Goal: Transaction & Acquisition: Purchase product/service

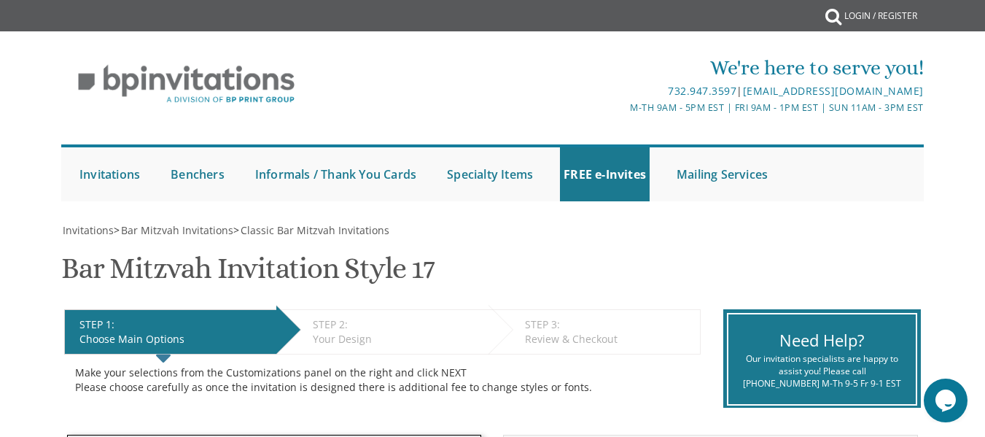
scroll to position [17, 0]
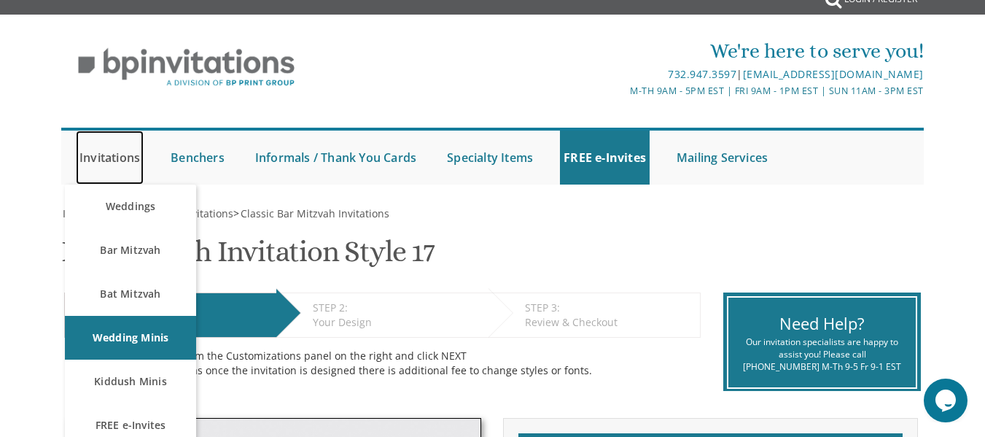
click at [89, 152] on link "Invitations" at bounding box center [110, 158] width 68 height 54
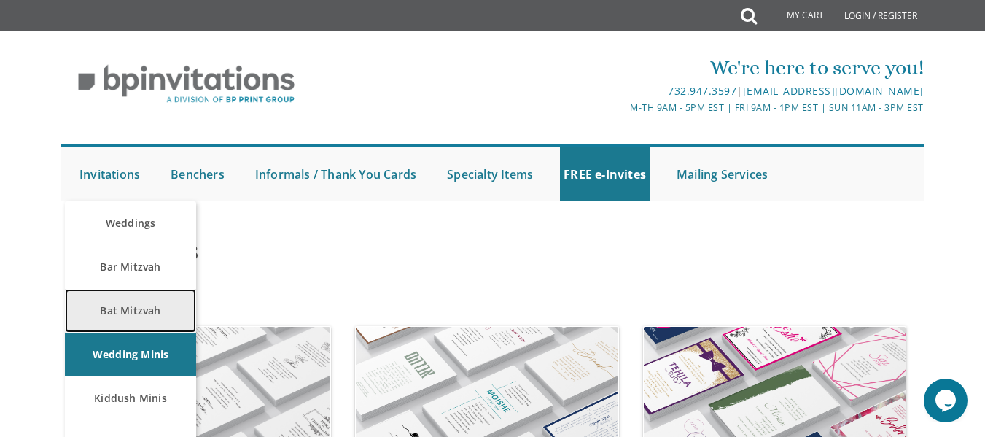
click at [137, 300] on link "Bat Mitzvah" at bounding box center [130, 311] width 131 height 44
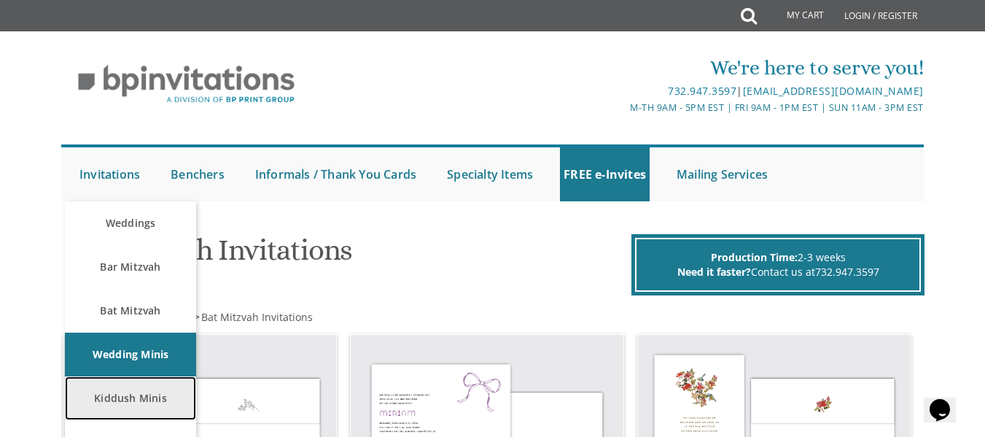
click at [122, 404] on link "Kiddush Minis" at bounding box center [130, 398] width 131 height 44
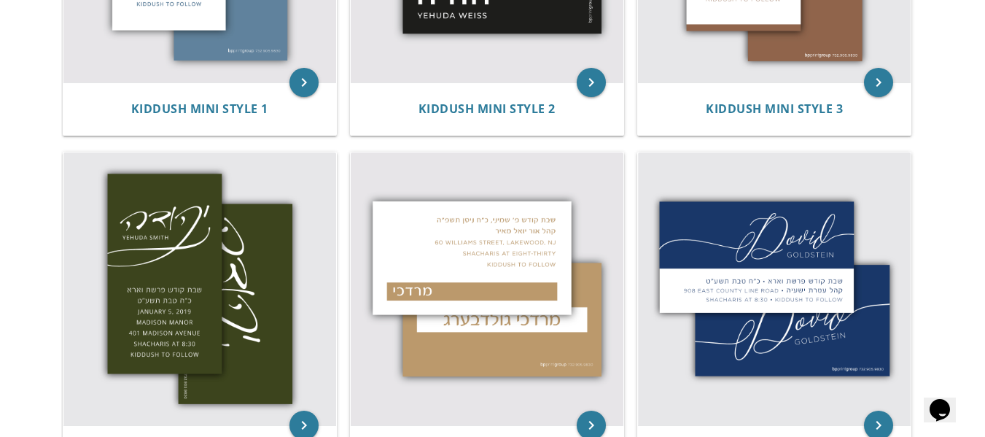
scroll to position [516, 0]
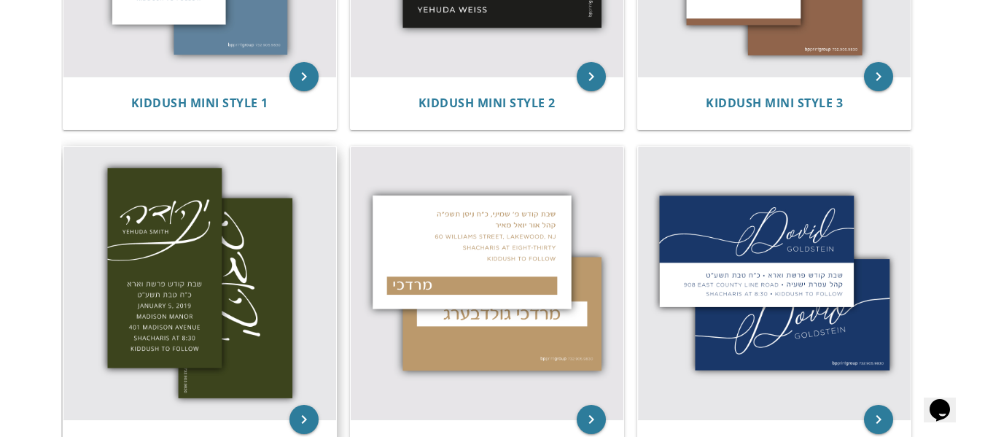
click at [172, 261] on img at bounding box center [199, 283] width 273 height 273
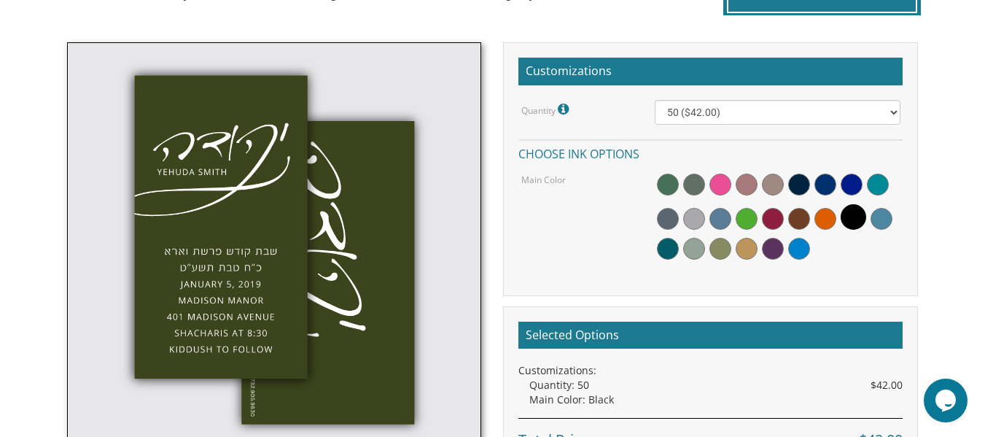
scroll to position [397, 0]
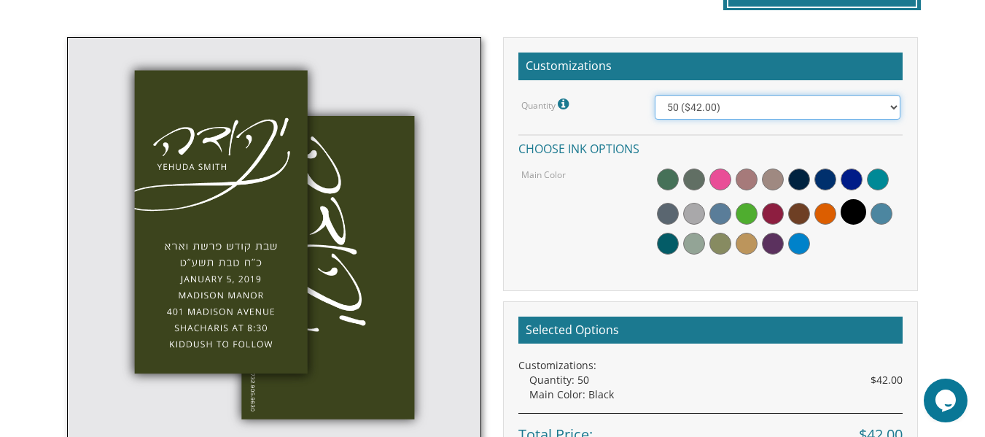
click at [723, 106] on select "50 ($42.00) 100 ($48.00) 150 ($54.00) 200 ($60.00) 250 ($66.00) 300 ($72.00)" at bounding box center [777, 107] width 245 height 25
click at [631, 164] on div "Quantity Please note: Quantities may be modified after order completion. For we…" at bounding box center [710, 178] width 384 height 166
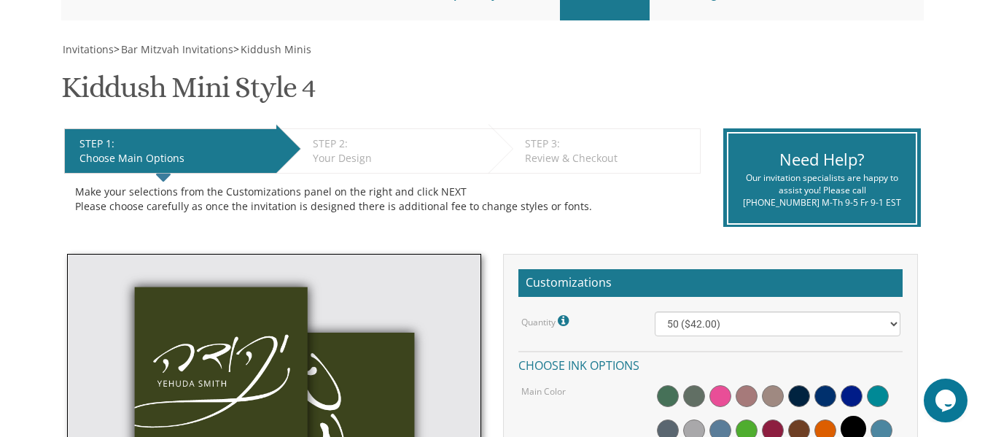
scroll to position [171, 0]
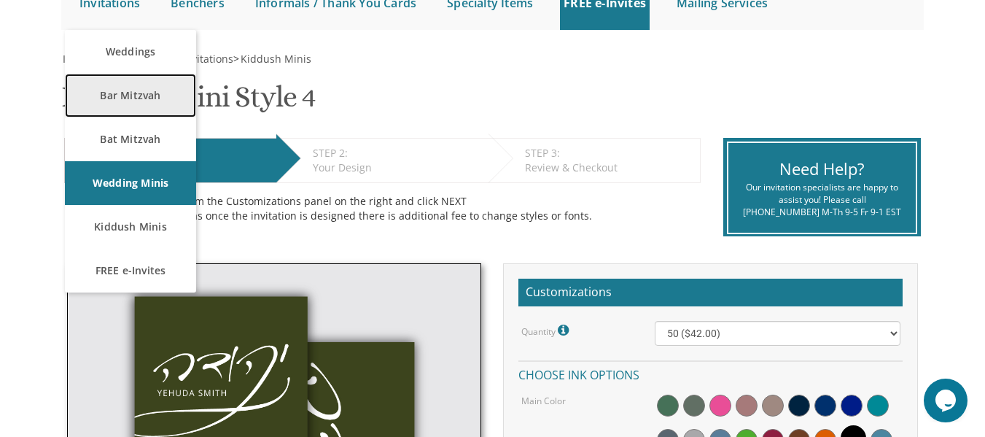
click at [124, 96] on link "Bar Mitzvah" at bounding box center [130, 96] width 131 height 44
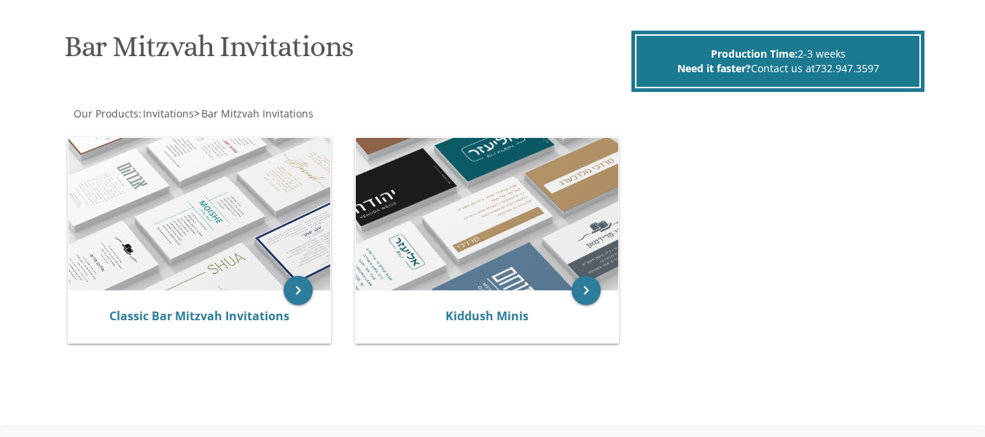
scroll to position [205, 0]
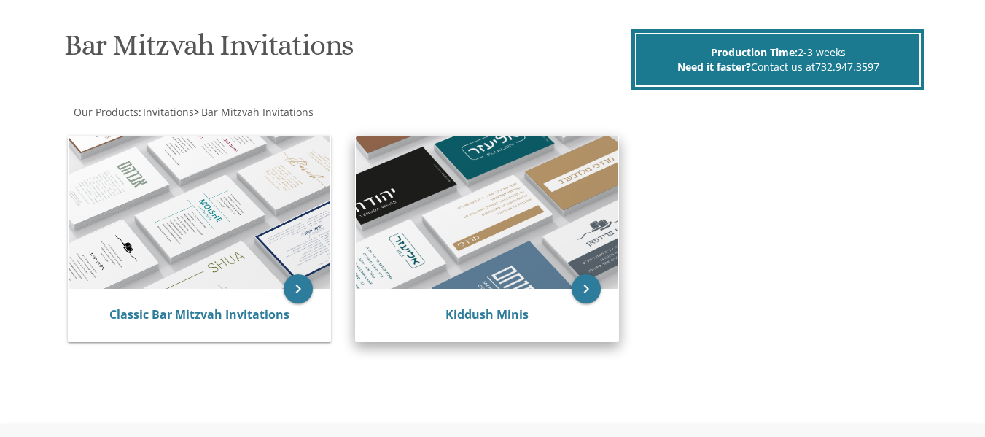
click at [412, 221] on img at bounding box center [487, 212] width 262 height 153
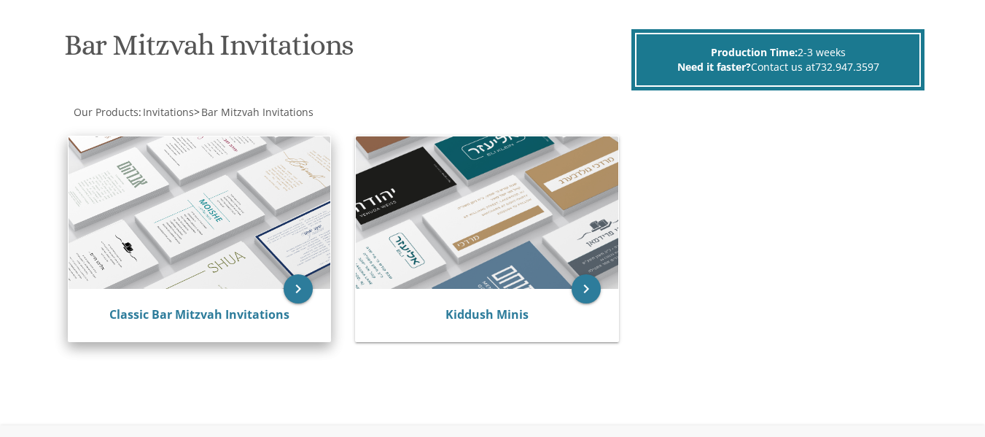
click at [214, 252] on img at bounding box center [200, 212] width 262 height 153
click at [304, 294] on icon "keyboard_arrow_right" at bounding box center [298, 288] width 29 height 29
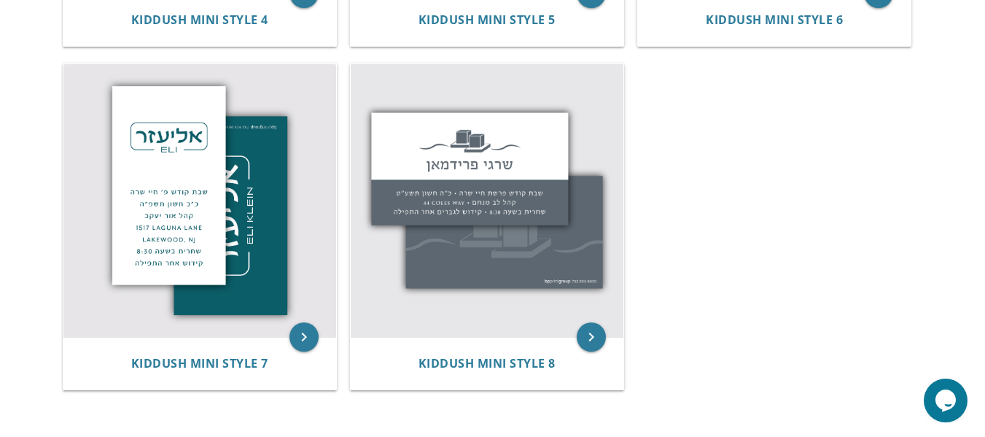
scroll to position [948, 0]
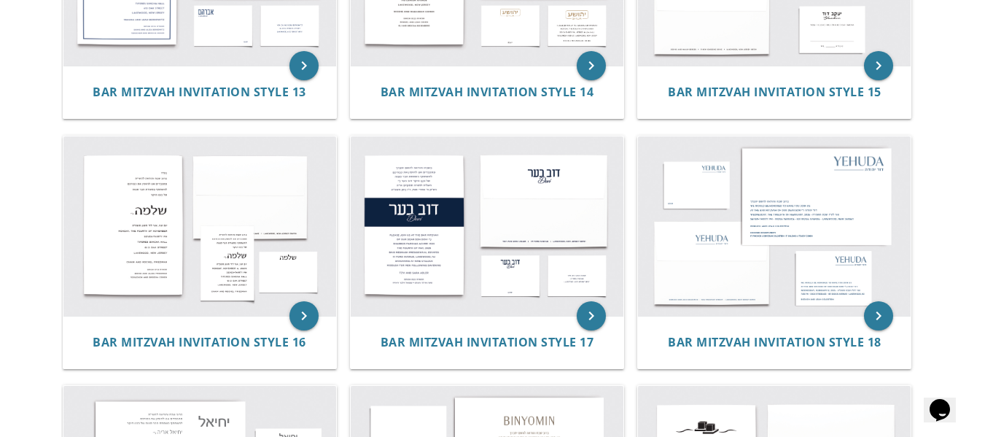
scroll to position [1454, 0]
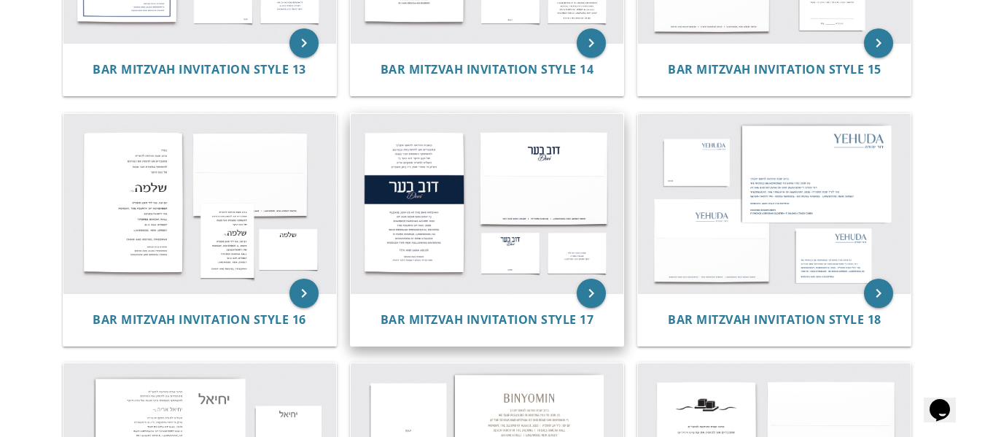
click at [475, 205] on img at bounding box center [487, 203] width 273 height 179
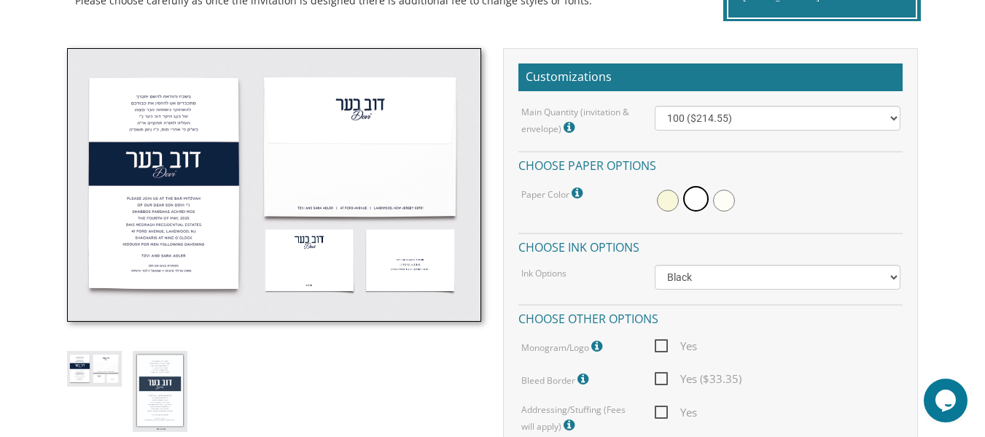
scroll to position [389, 0]
